Goal: Task Accomplishment & Management: Complete application form

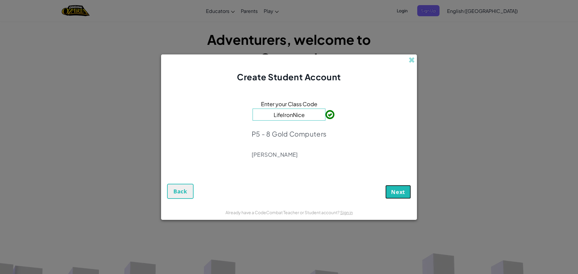
click at [404, 194] on span "Next" at bounding box center [398, 191] width 14 height 7
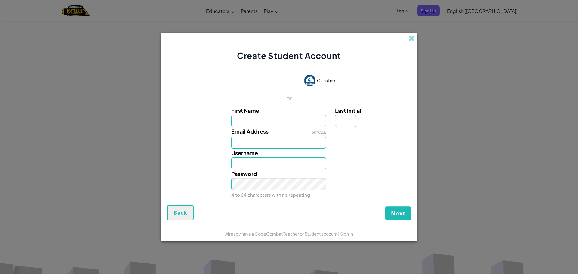
click at [379, 211] on div "Next Back" at bounding box center [289, 212] width 244 height 15
click at [258, 129] on span "Email Address" at bounding box center [249, 131] width 37 height 7
click at [258, 137] on input "Email Address" at bounding box center [278, 143] width 95 height 12
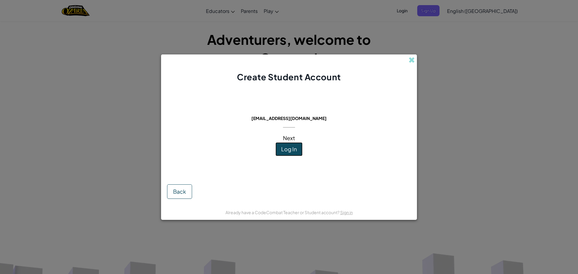
click at [293, 151] on span "Log In" at bounding box center [289, 149] width 16 height 7
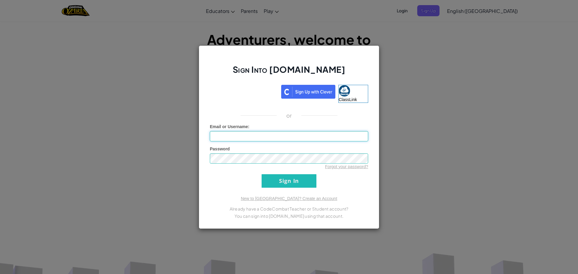
click at [263, 134] on input "Email or Username :" at bounding box center [289, 136] width 158 height 10
